Goal: Information Seeking & Learning: Understand process/instructions

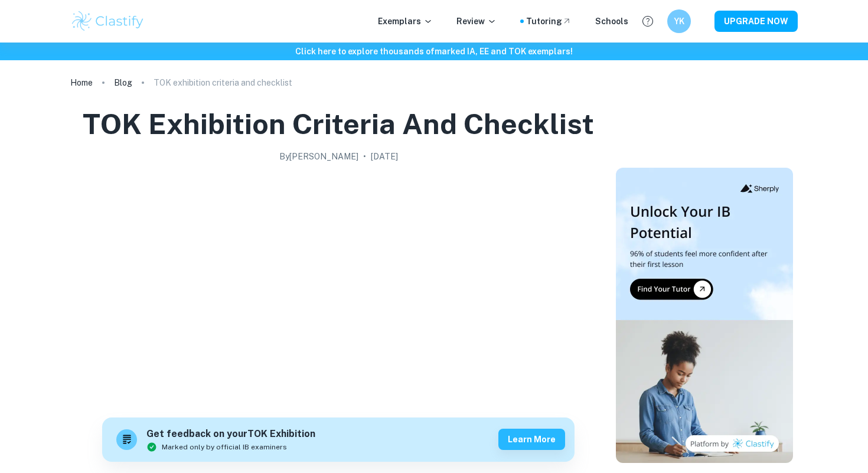
scroll to position [559, 0]
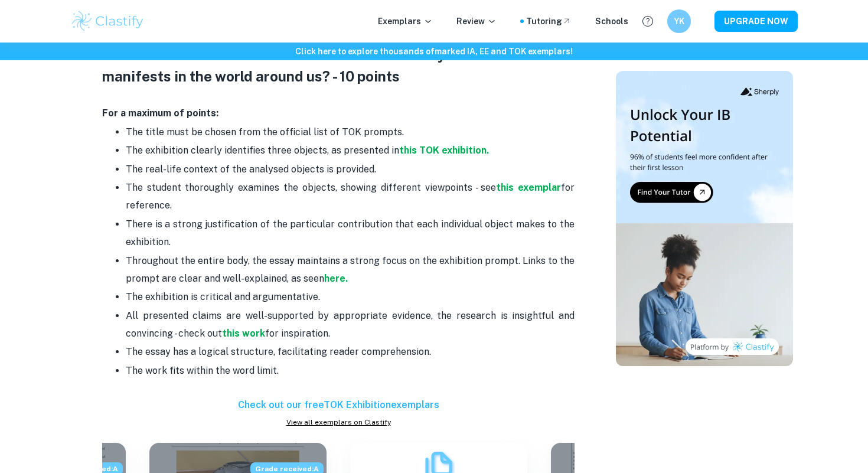
scroll to position [607, 0]
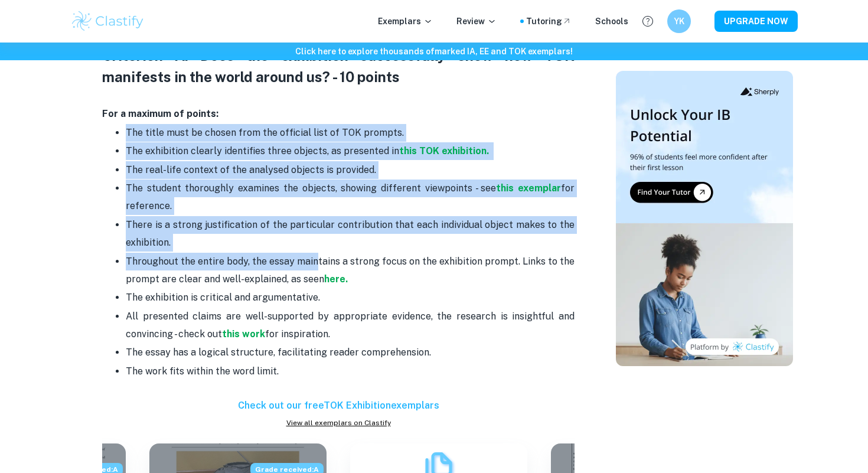
drag, startPoint x: 113, startPoint y: 129, endPoint x: 317, endPoint y: 269, distance: 247.5
click at [317, 269] on ul "The title must be chosen from the official list of TOK prompts. The exhibition …" at bounding box center [338, 260] width 472 height 275
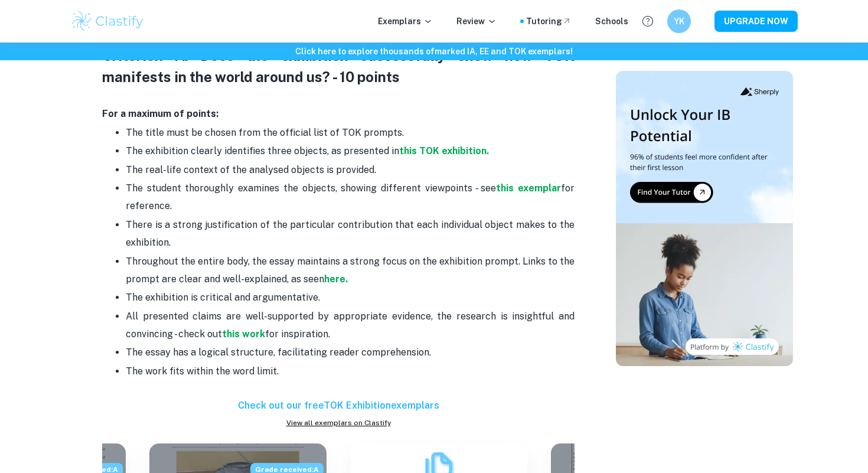
click at [305, 210] on p "The student thoroughly examines the objects, showing different viewpoints - see…" at bounding box center [350, 197] width 449 height 36
drag, startPoint x: 157, startPoint y: 199, endPoint x: 150, endPoint y: 191, distance: 10.1
click at [157, 199] on p "The student thoroughly examines the objects, showing different viewpoints - see…" at bounding box center [350, 197] width 449 height 36
drag, startPoint x: 110, startPoint y: 134, endPoint x: 323, endPoint y: 369, distance: 318.0
click at [323, 370] on ul "The title must be chosen from the official list of TOK prompts. The exhibition …" at bounding box center [338, 260] width 472 height 275
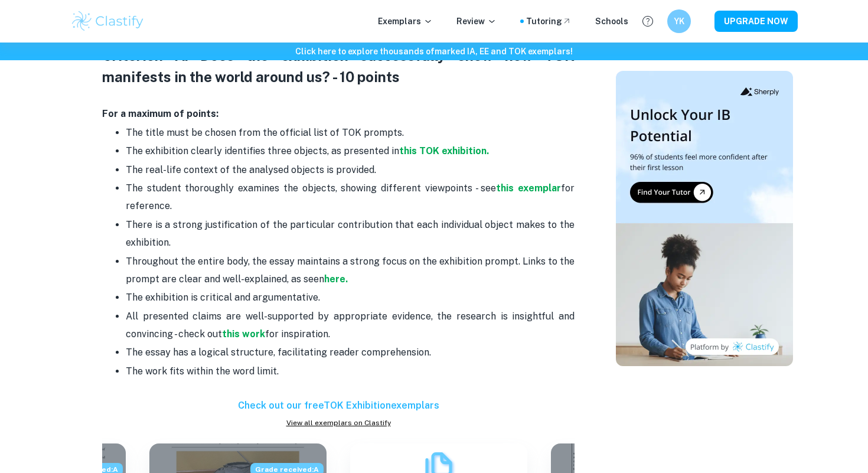
copy ul "The title must be chosen from the official list of TOK prompts. The exhibition …"
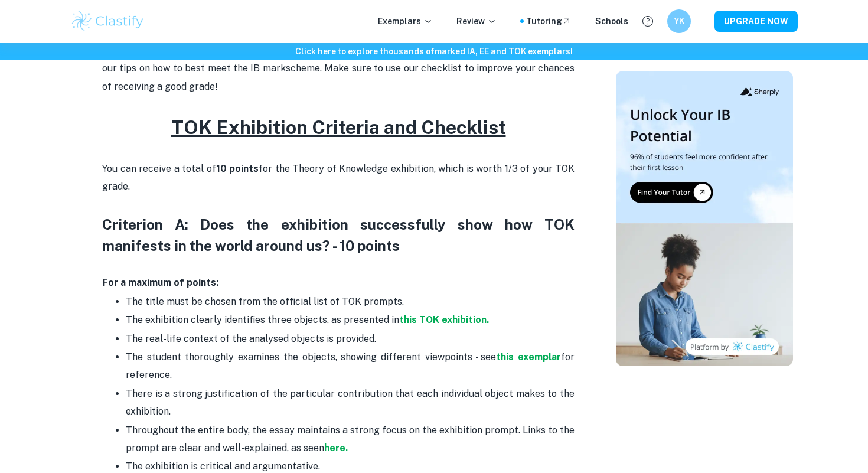
scroll to position [444, 0]
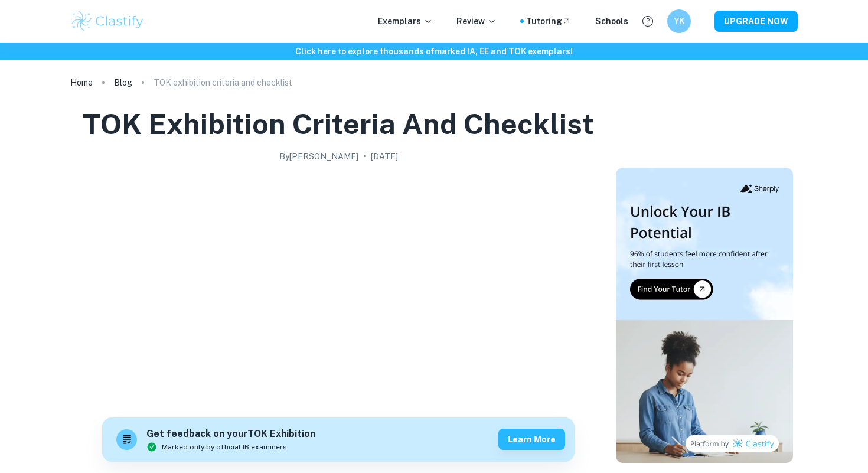
scroll to position [559, 0]
